Goal: Find specific page/section: Find specific page/section

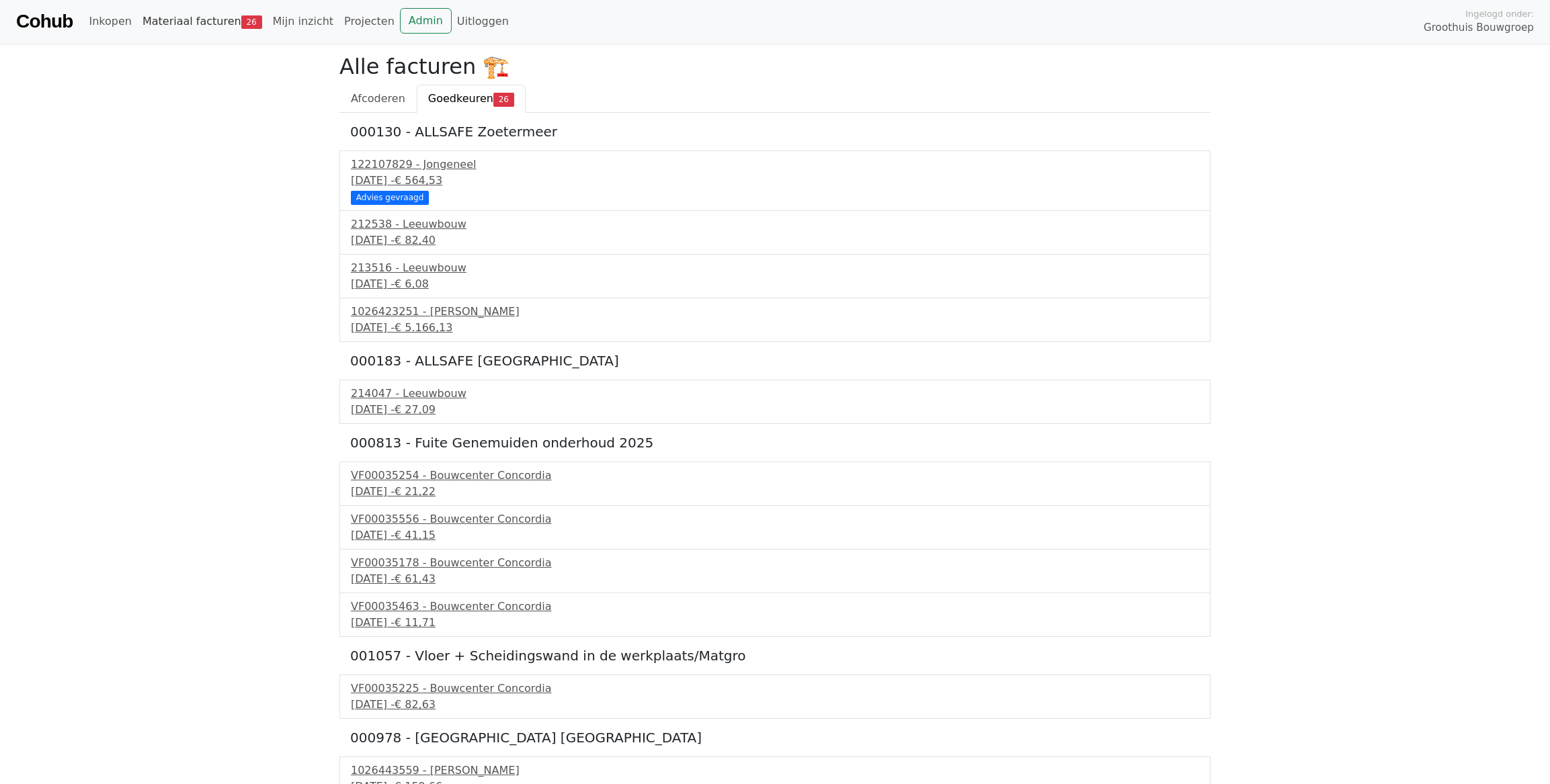
click at [169, 25] on link "Materiaal facturen 26" at bounding box center [202, 22] width 131 height 27
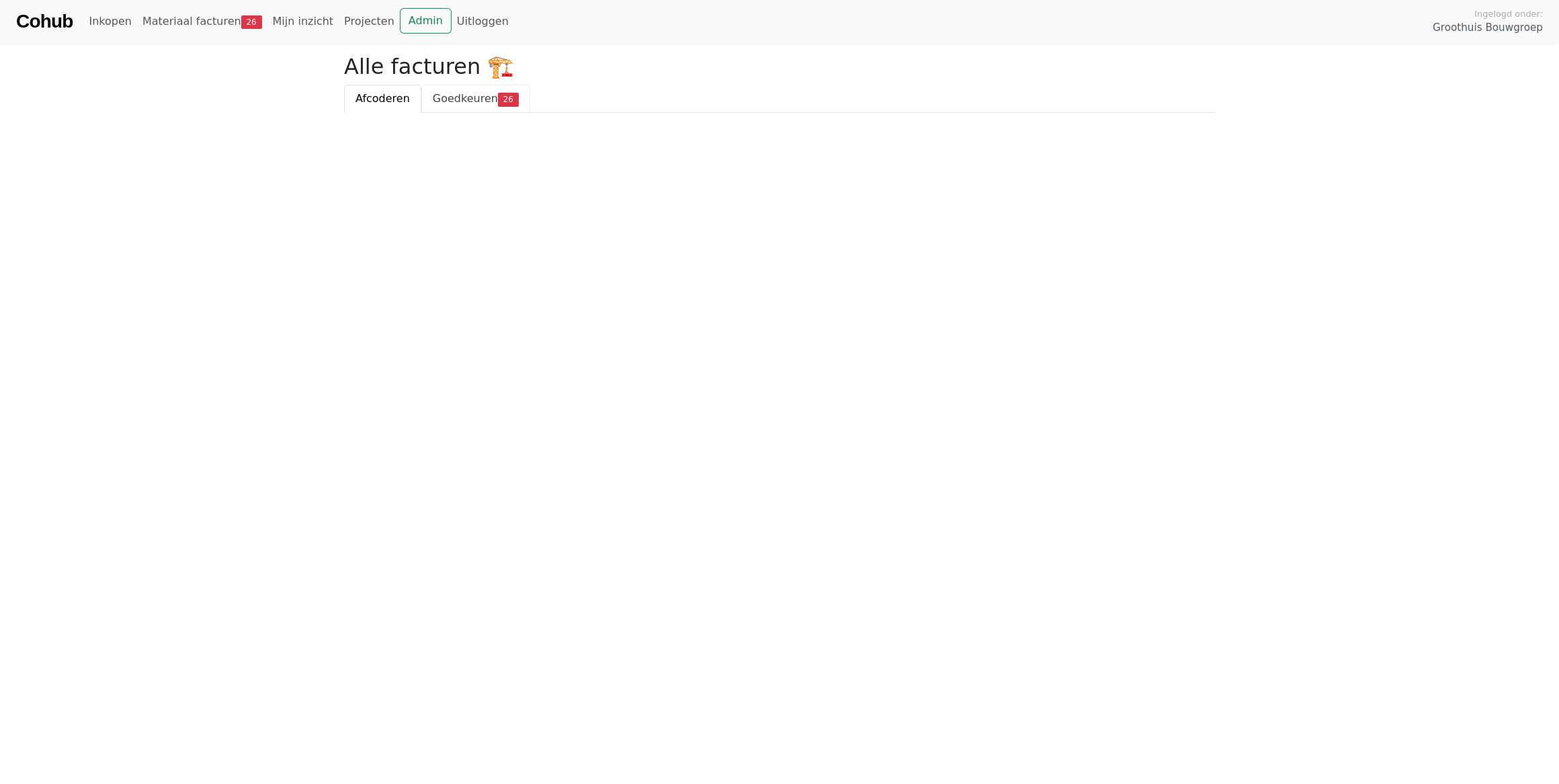
click at [461, 106] on link "Goedkeuren 26" at bounding box center [476, 99] width 109 height 28
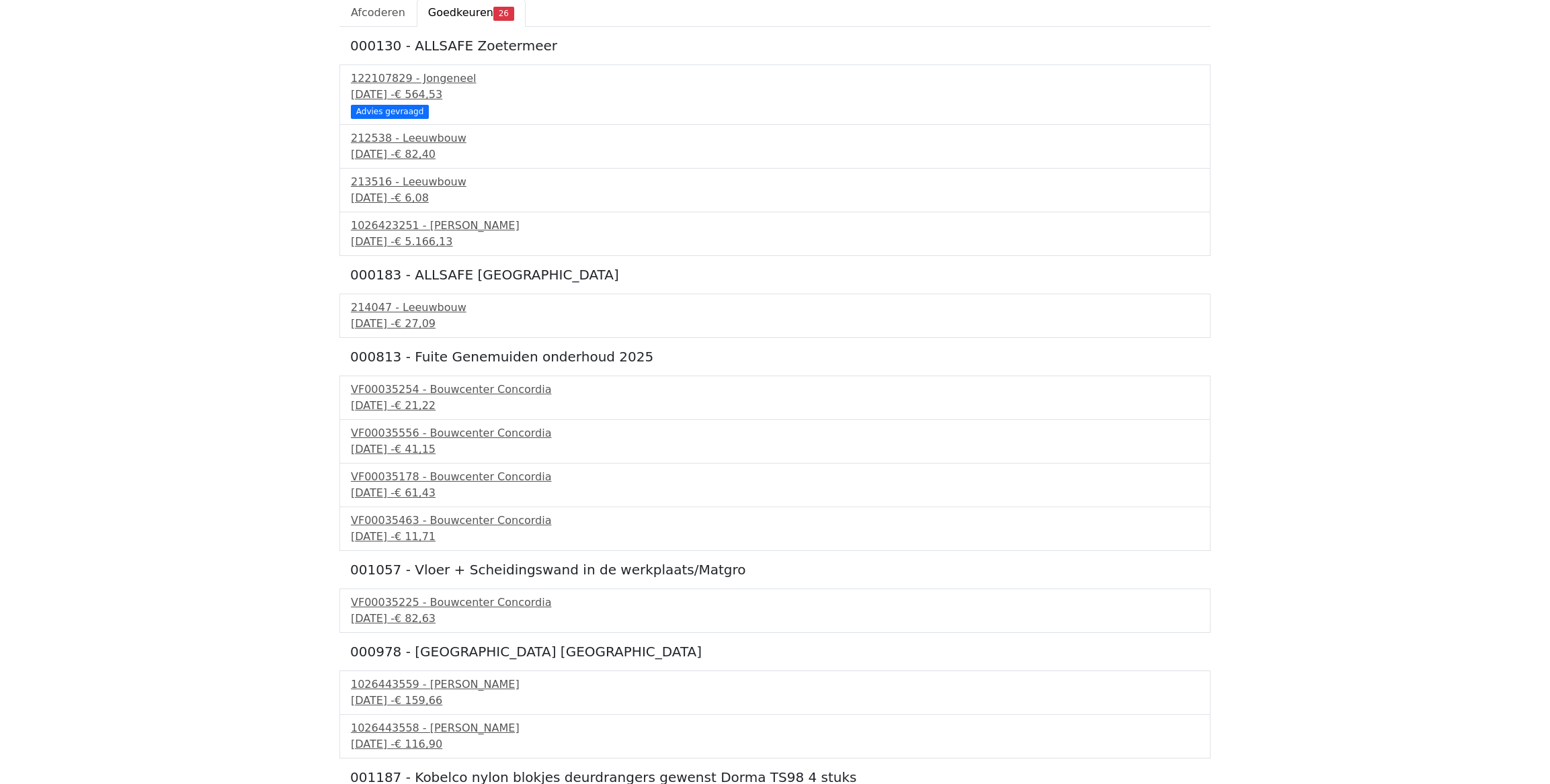
scroll to position [121, 0]
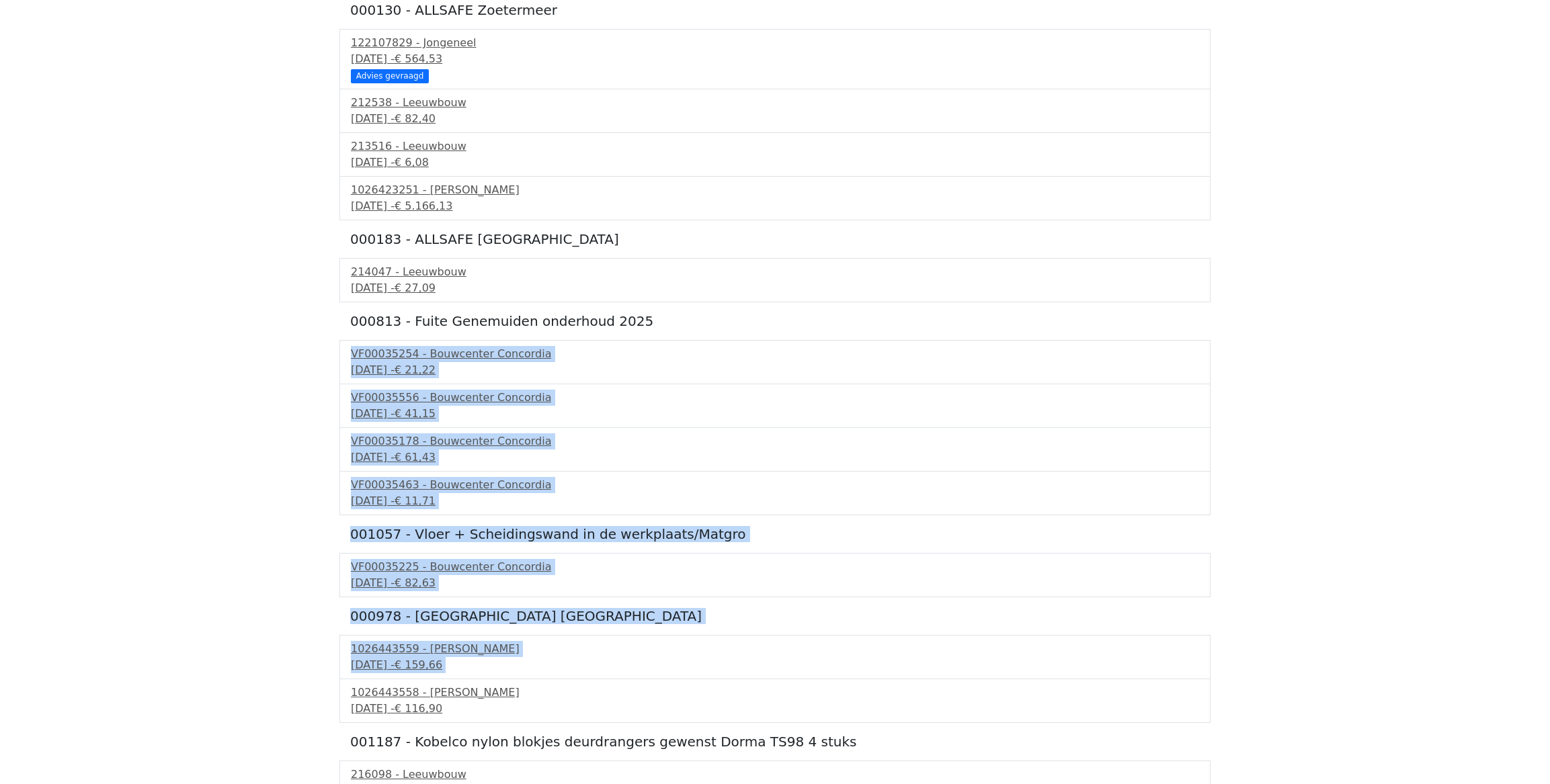
drag, startPoint x: 56, startPoint y: 690, endPoint x: -2, endPoint y: 815, distance: 137.8
click at [0, 783] on html "Cohub Inkopen Materiaal facturen 26 Mijn inzicht Projecten Admin Uitloggen Inge…" at bounding box center [775, 760] width 1550 height 1763
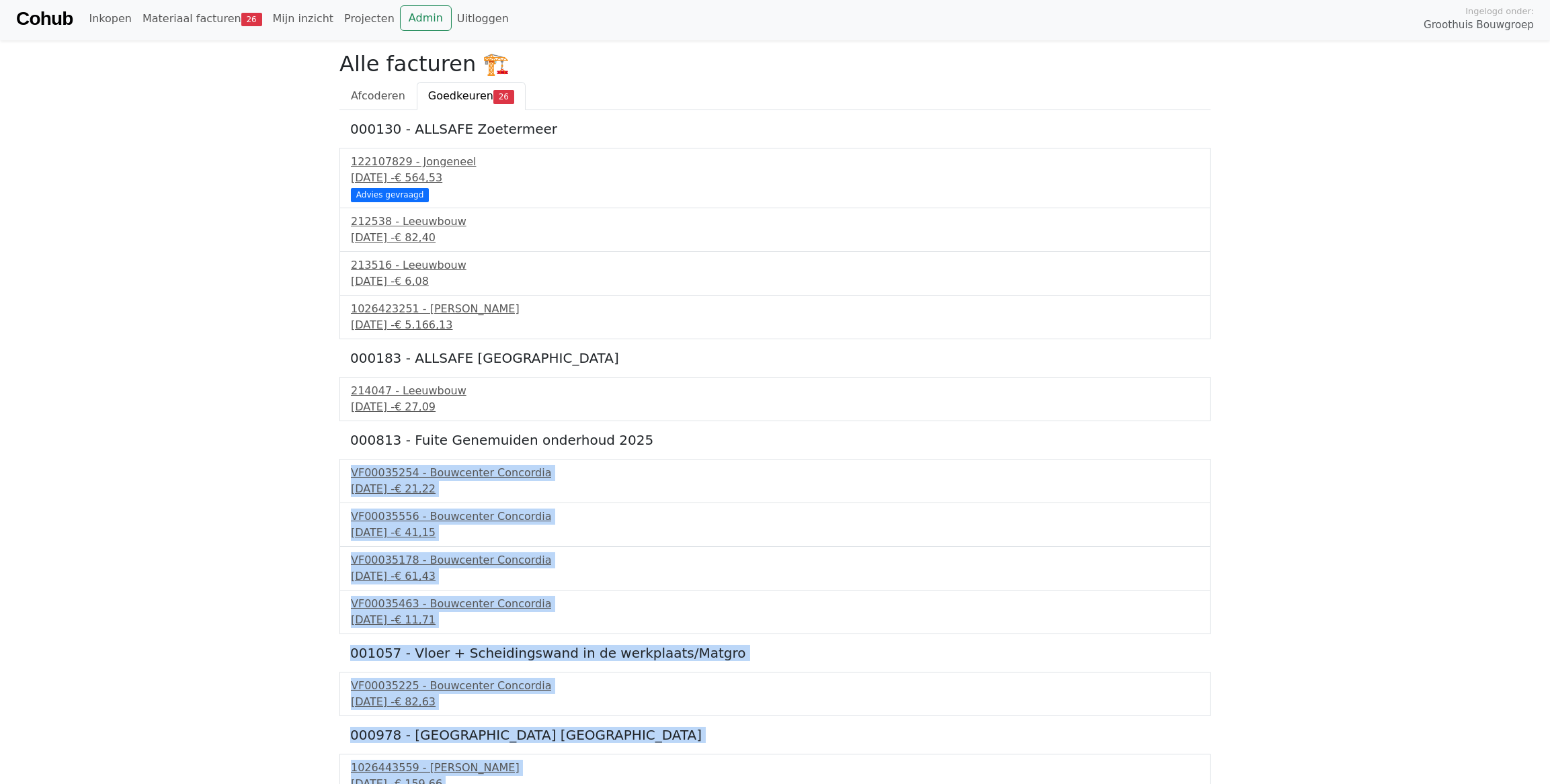
scroll to position [0, 0]
